Goal: Transaction & Acquisition: Subscribe to service/newsletter

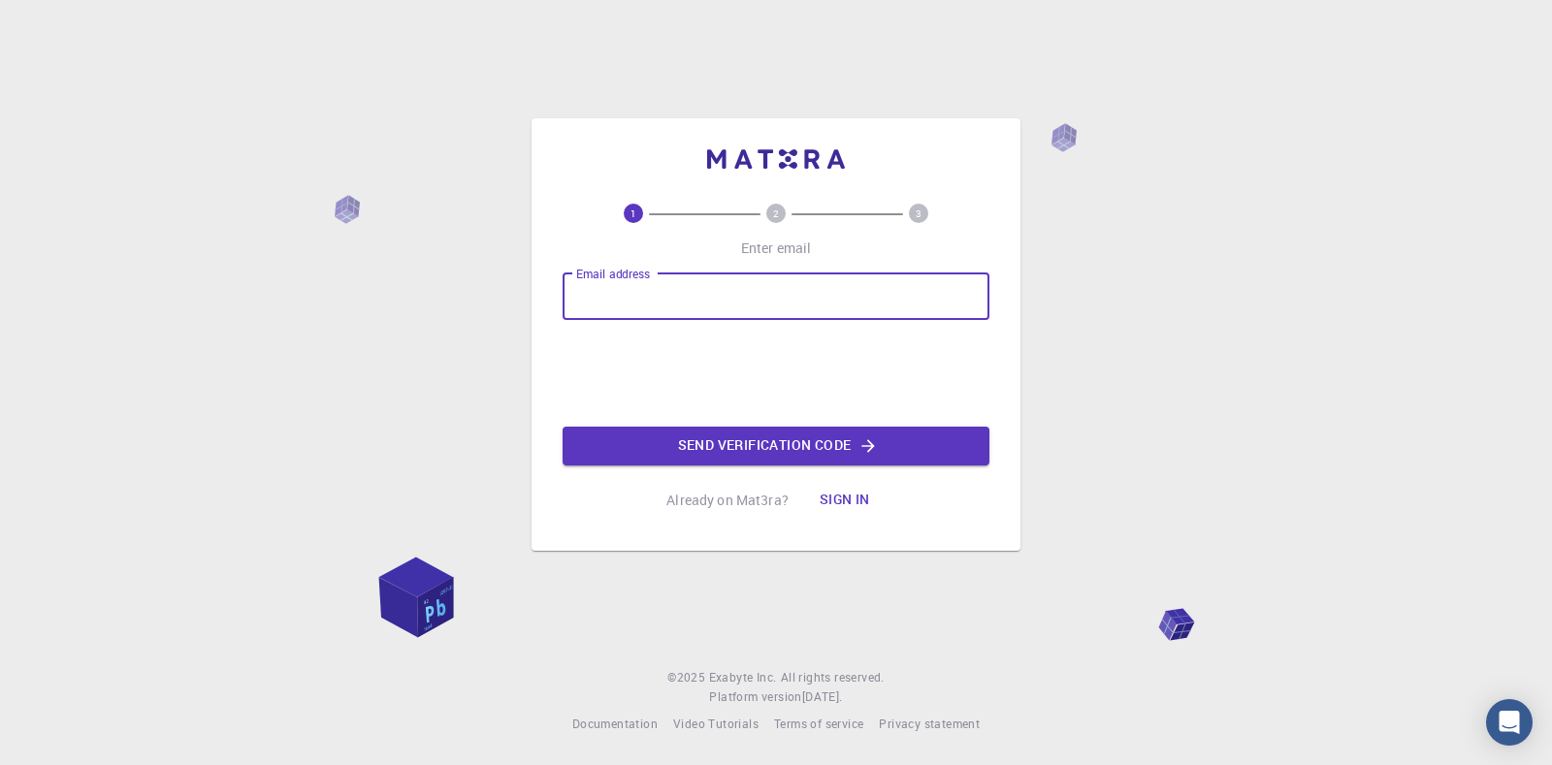
click at [703, 294] on input "Email address" at bounding box center [776, 297] width 427 height 47
type input "m"
type input "[EMAIL_ADDRESS][DOMAIN_NAME]"
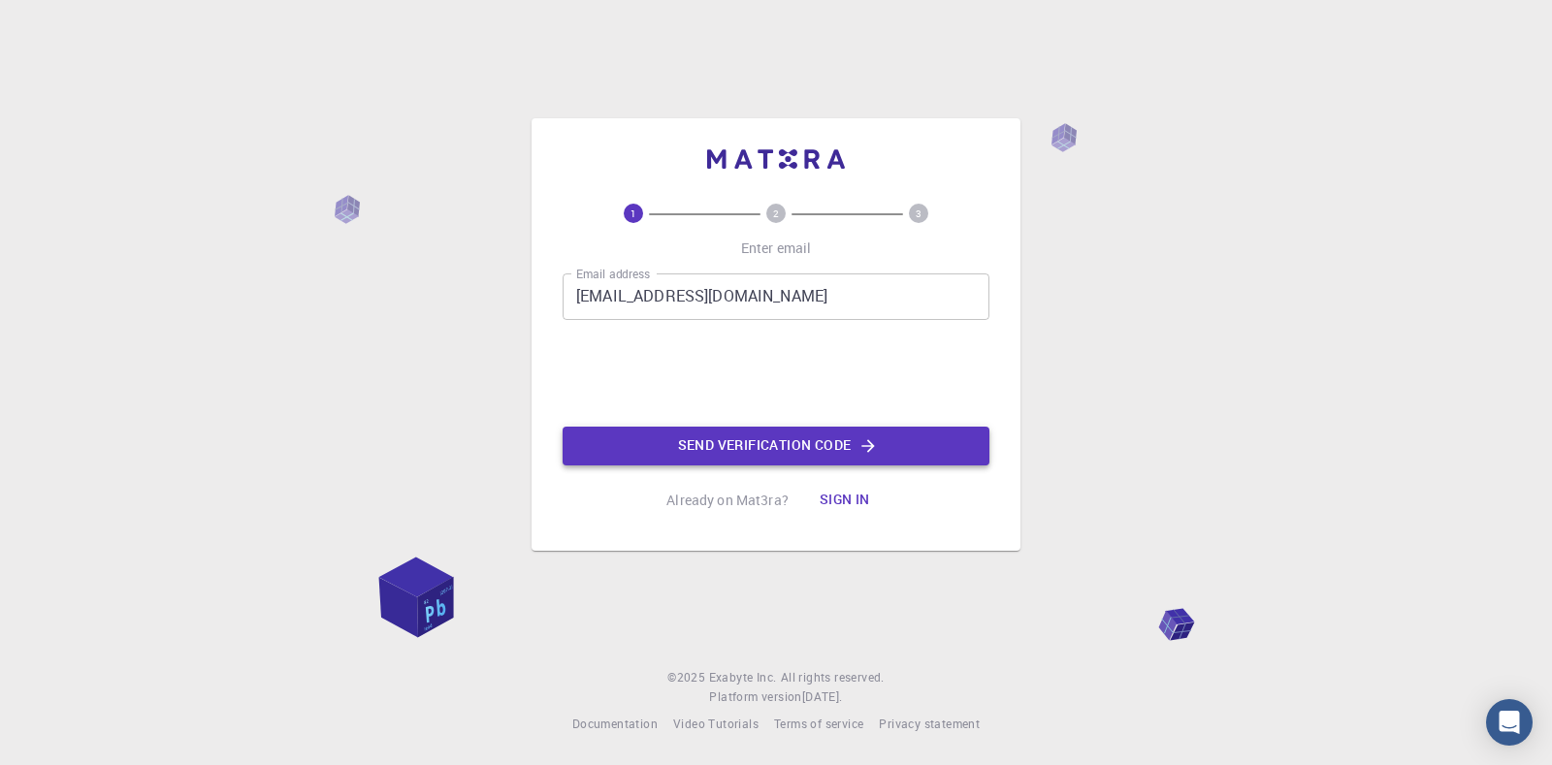
click at [804, 441] on button "Send verification code" at bounding box center [776, 446] width 427 height 39
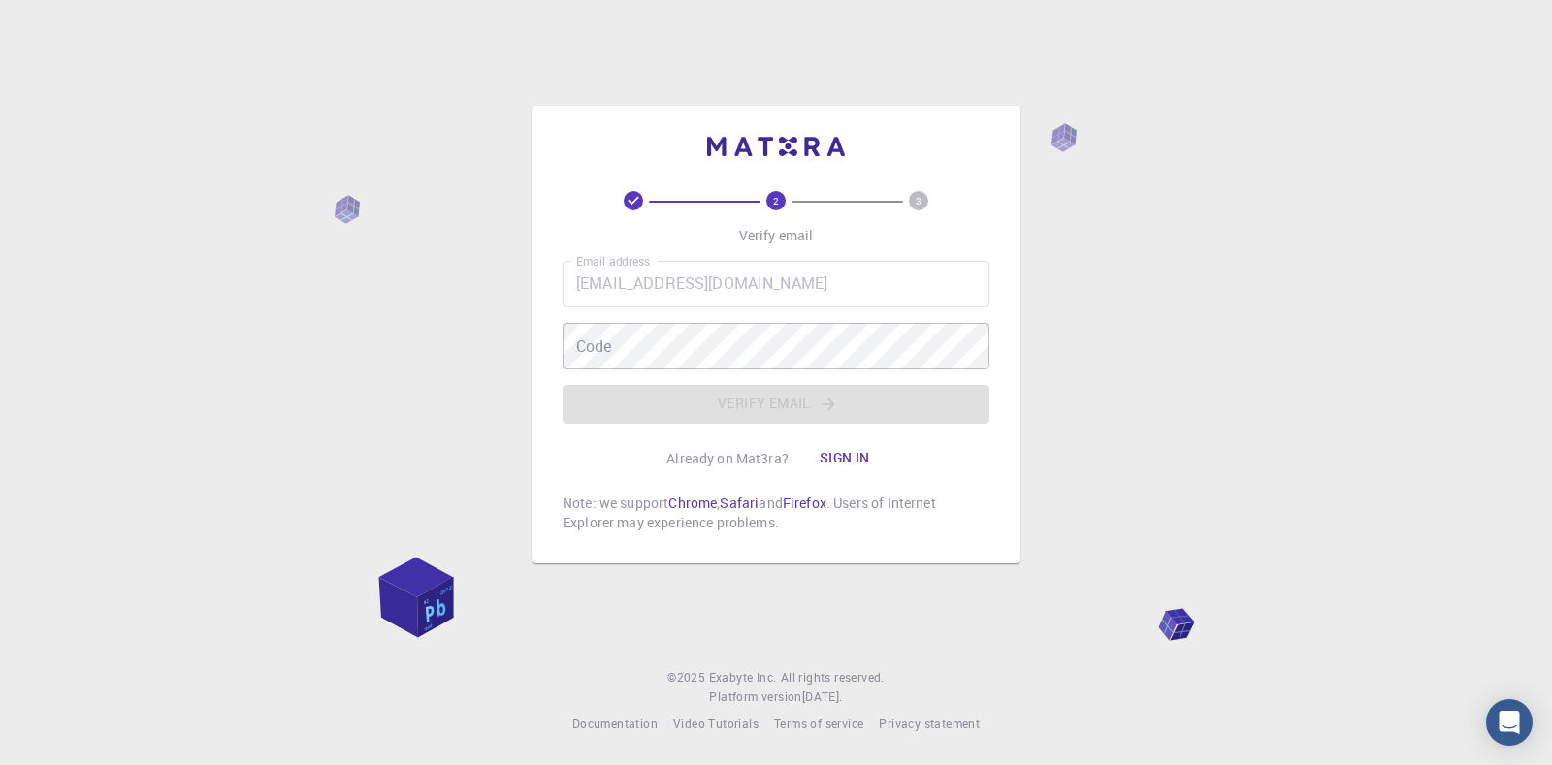
drag, startPoint x: 1151, startPoint y: 140, endPoint x: 1224, endPoint y: 61, distance: 107.8
click at [1150, 140] on div "2 3 Verify email Email address [EMAIL_ADDRESS][DOMAIN_NAME] Email address Code …" at bounding box center [776, 382] width 1552 height 765
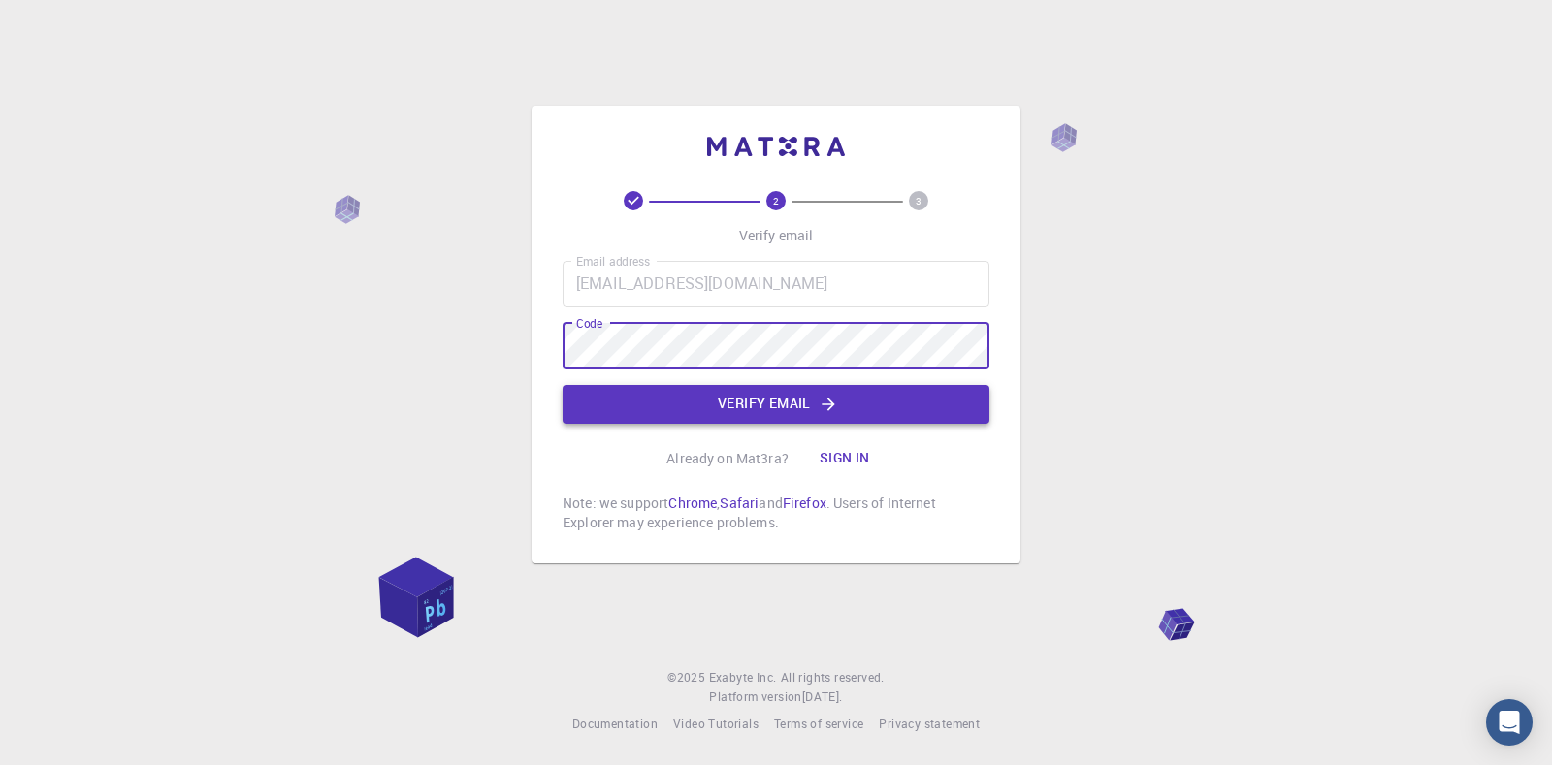
click at [847, 415] on button "Verify email" at bounding box center [776, 404] width 427 height 39
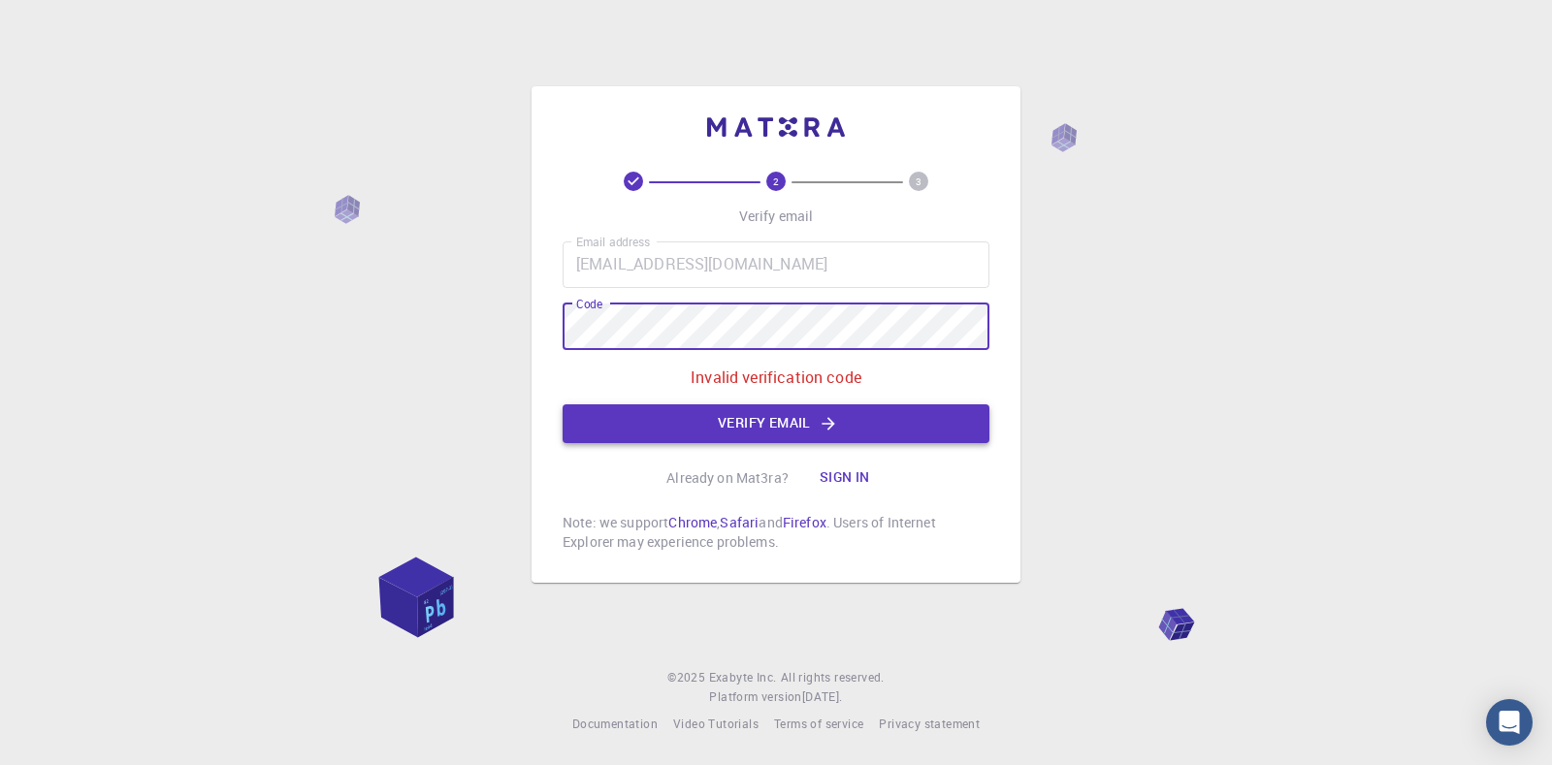
click at [898, 422] on button "Verify email" at bounding box center [776, 424] width 427 height 39
